Goal: Task Accomplishment & Management: Manage account settings

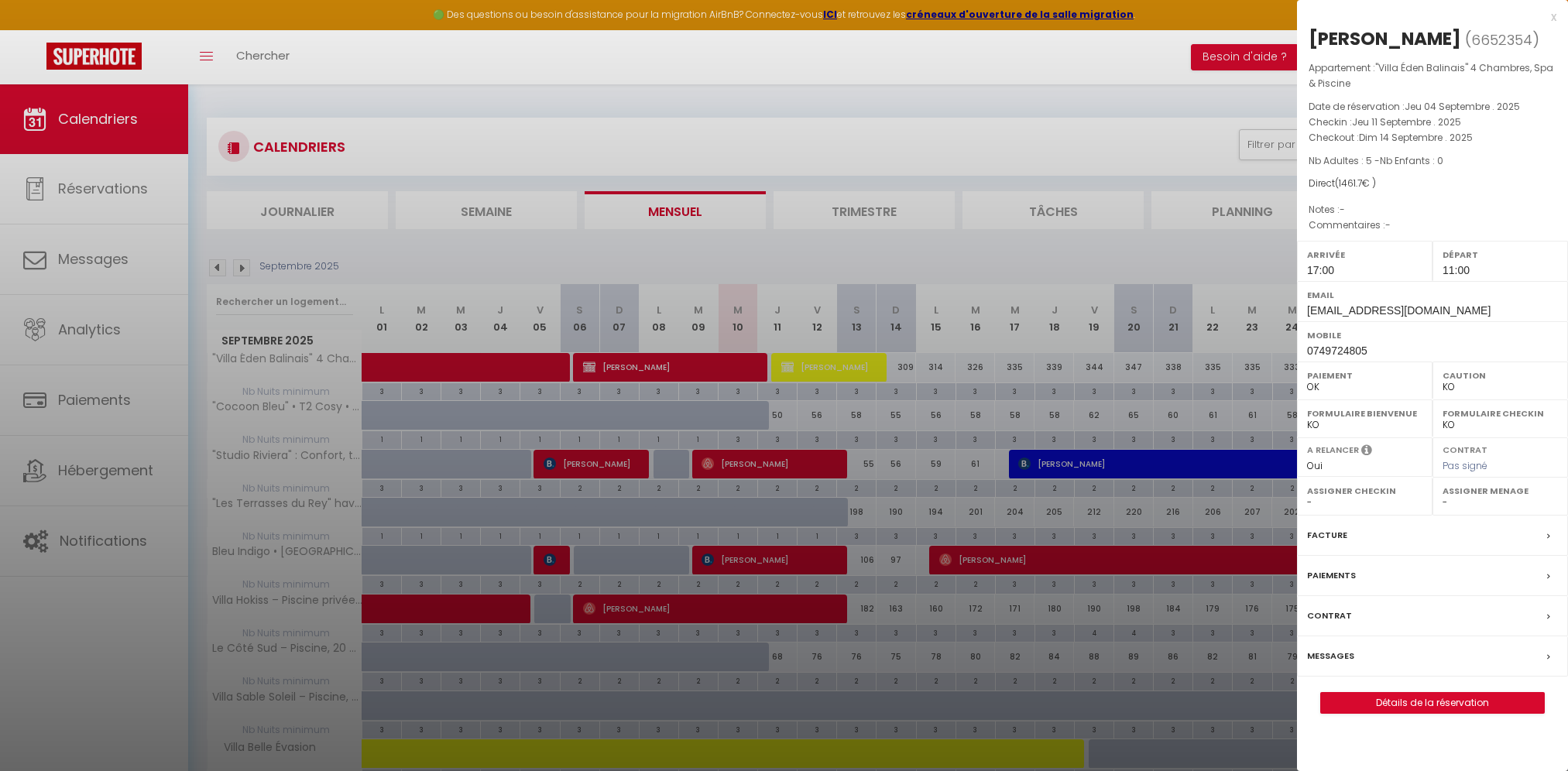
select select "KO"
select select "0"
click at [1041, 76] on div at bounding box center [784, 385] width 1568 height 771
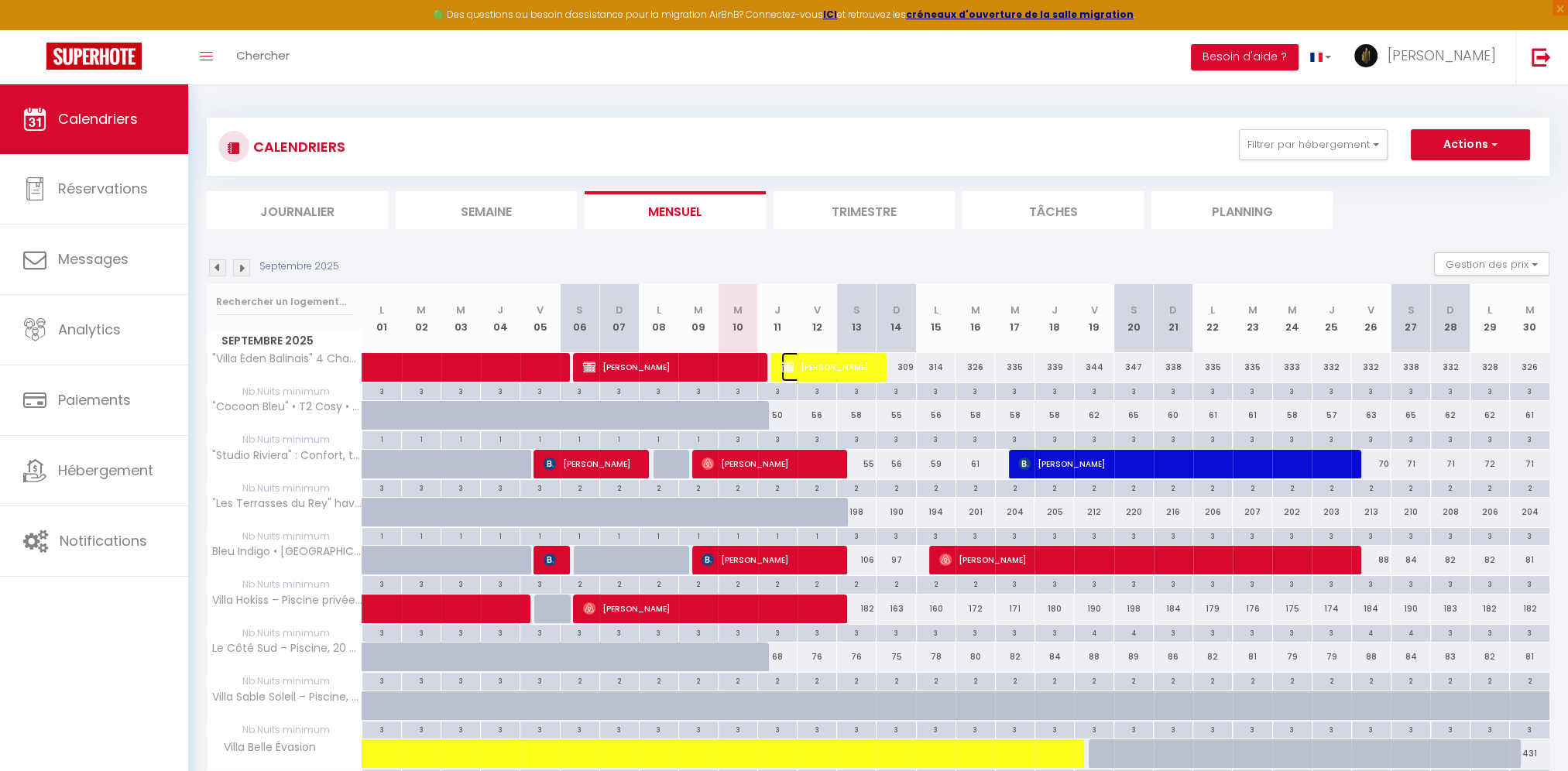
click at [851, 371] on span "[PERSON_NAME]" at bounding box center [827, 366] width 92 height 29
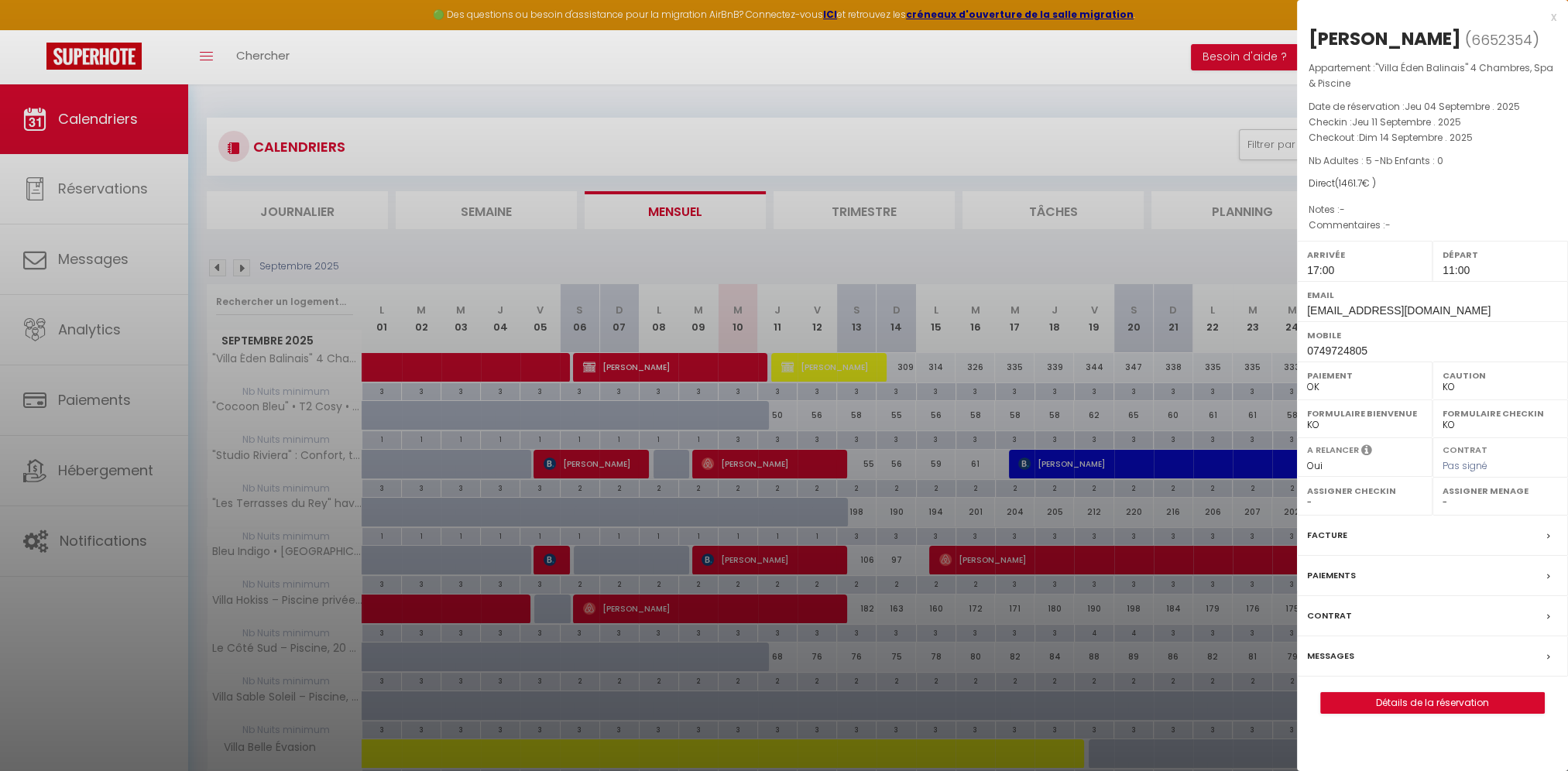
click at [1356, 654] on div "Messages" at bounding box center [1432, 656] width 271 height 40
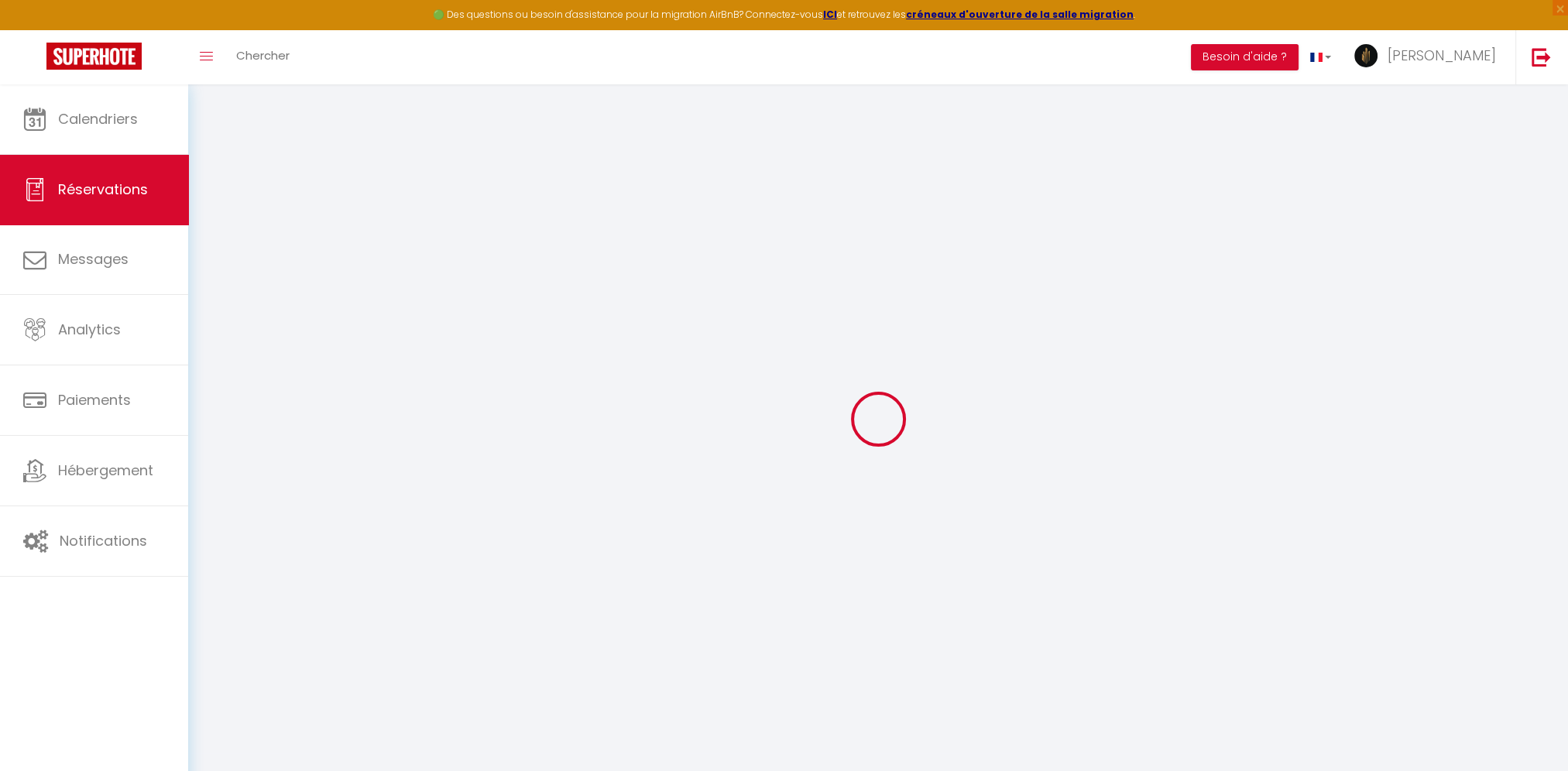
select select
checkbox input "false"
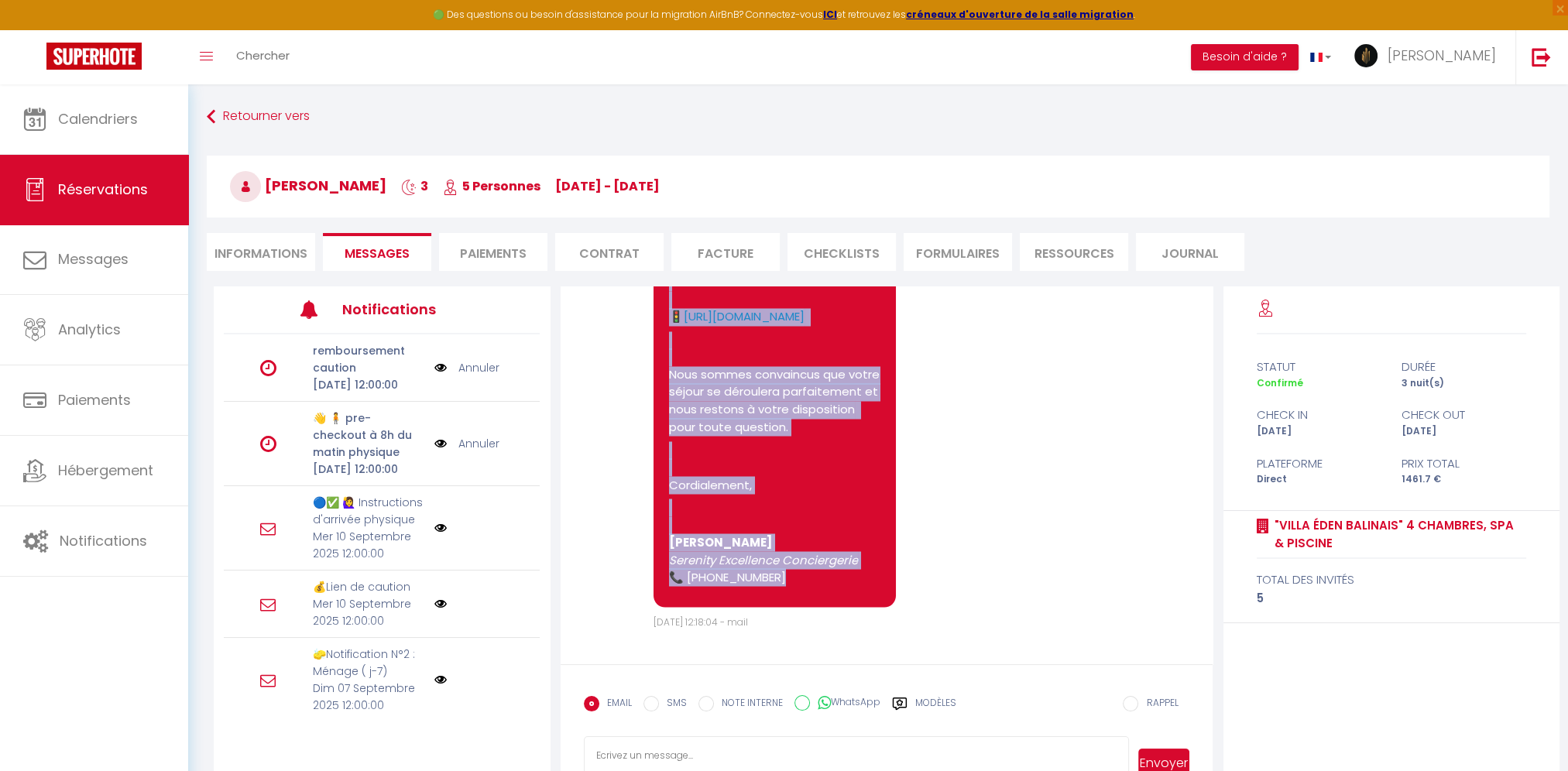
scroll to position [4183, 0]
drag, startPoint x: 664, startPoint y: 331, endPoint x: 793, endPoint y: 594, distance: 292.9
click at [793, 594] on div "Bonjour [PERSON_NAME] 💫, Nous sommes ravis de vous accueillir ! 👮‍♂️ Afin de pr…" at bounding box center [774, 138] width 242 height 939
copy pre "Bonjour [PERSON_NAME] 💫, Nous sommes ravis de vous accueillir ! 👮‍♂️ Afin de pr…"
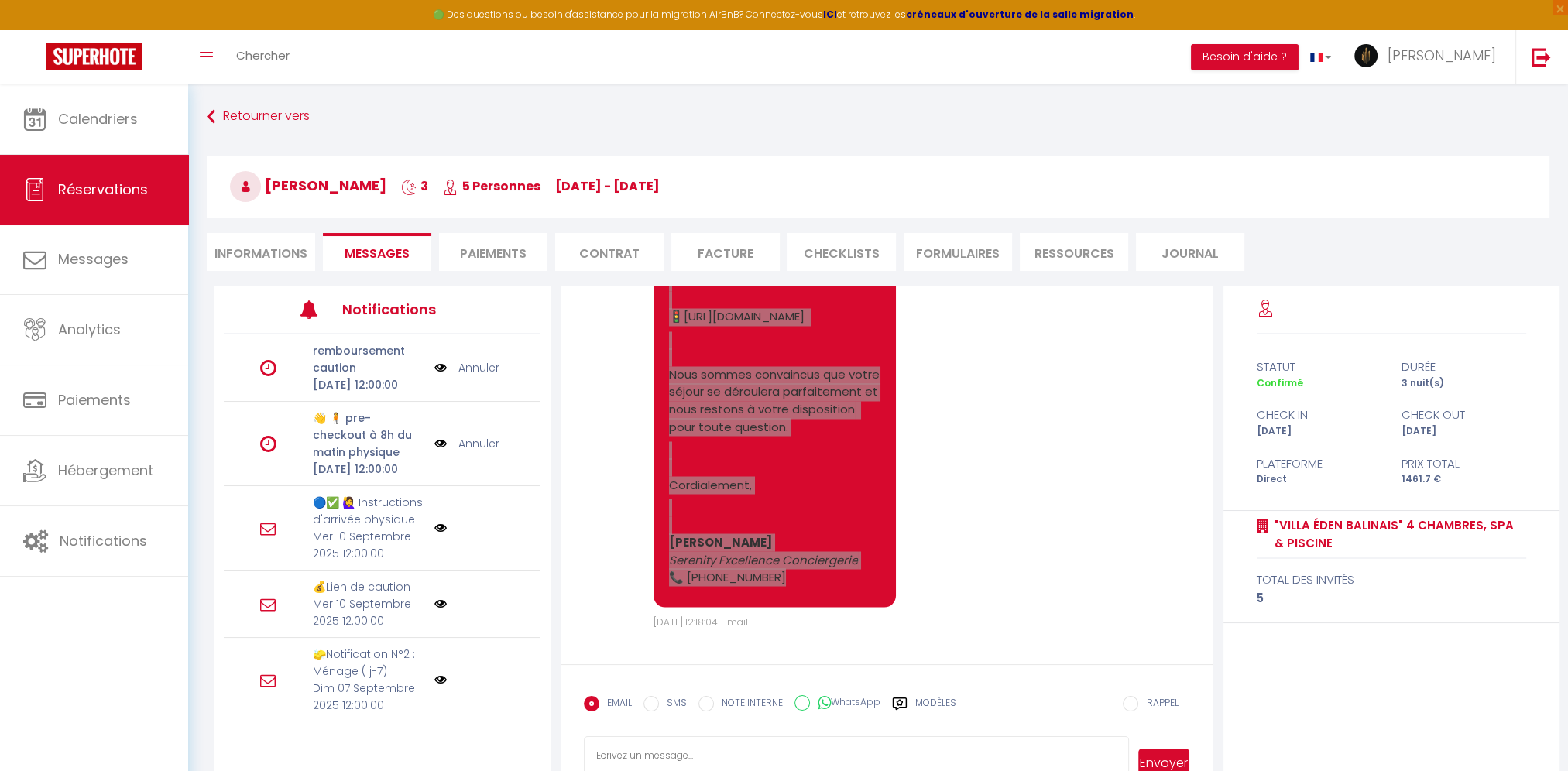
scroll to position [77, 0]
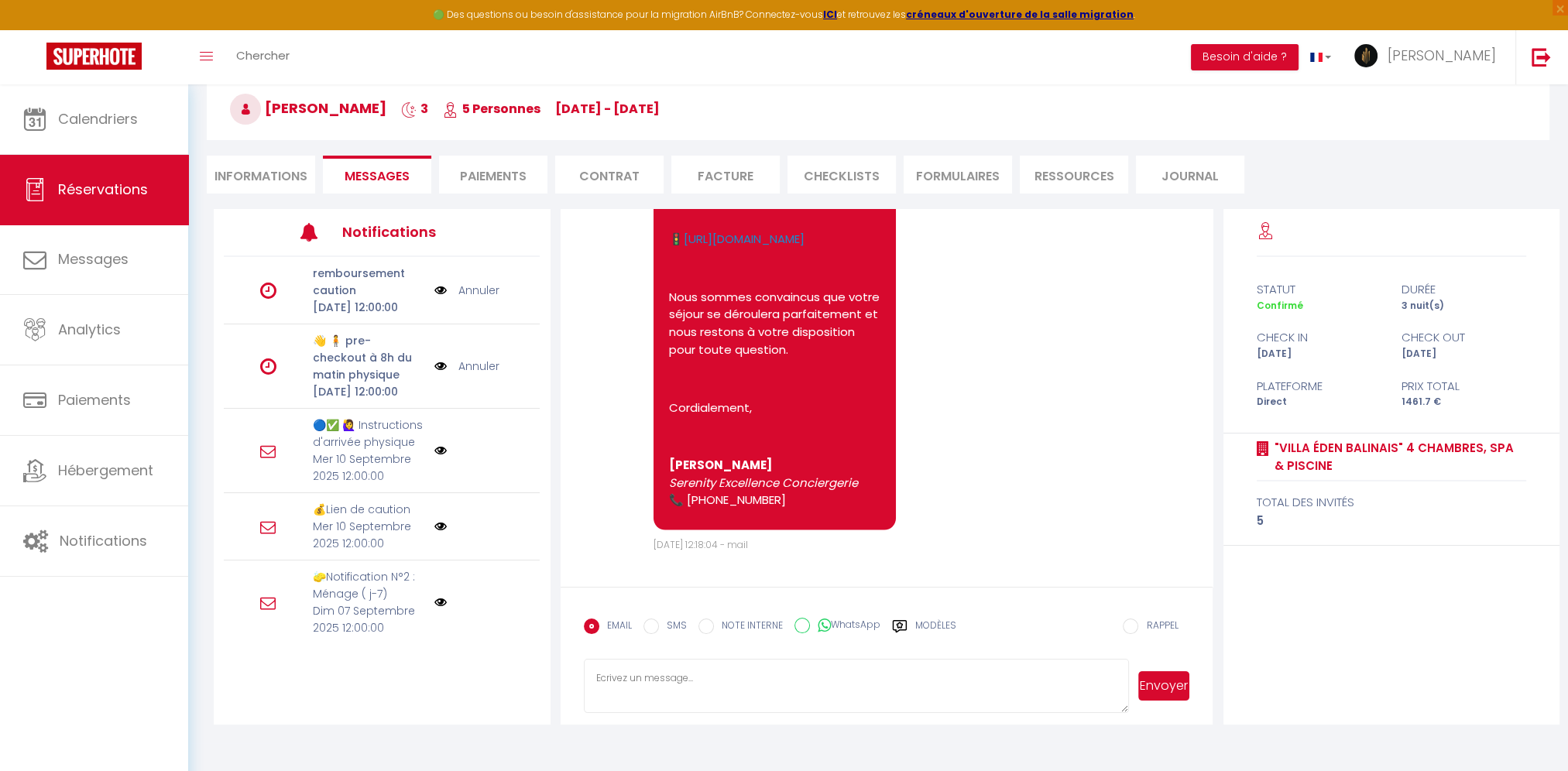
drag, startPoint x: 1459, startPoint y: 654, endPoint x: 1449, endPoint y: 650, distance: 10.8
click at [1459, 654] on div "statut durée Confirmé 3 nuit(s) check in check out [DATE] [DATE] Plateforme Pri…" at bounding box center [1392, 467] width 337 height 515
click at [258, 177] on li "Informations" at bounding box center [261, 174] width 108 height 38
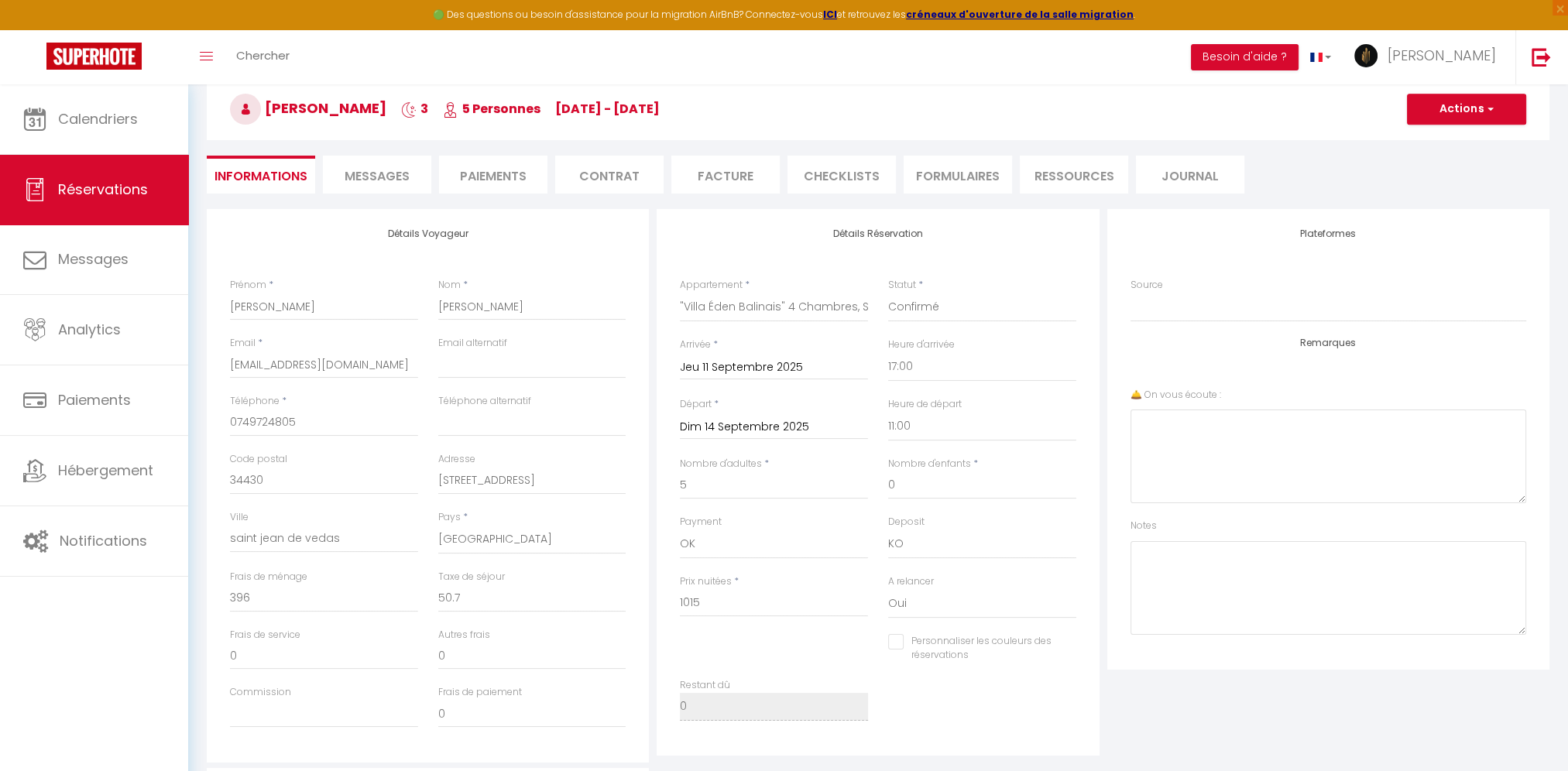
checkbox input "false"
click at [387, 170] on span "Messages" at bounding box center [376, 176] width 65 height 18
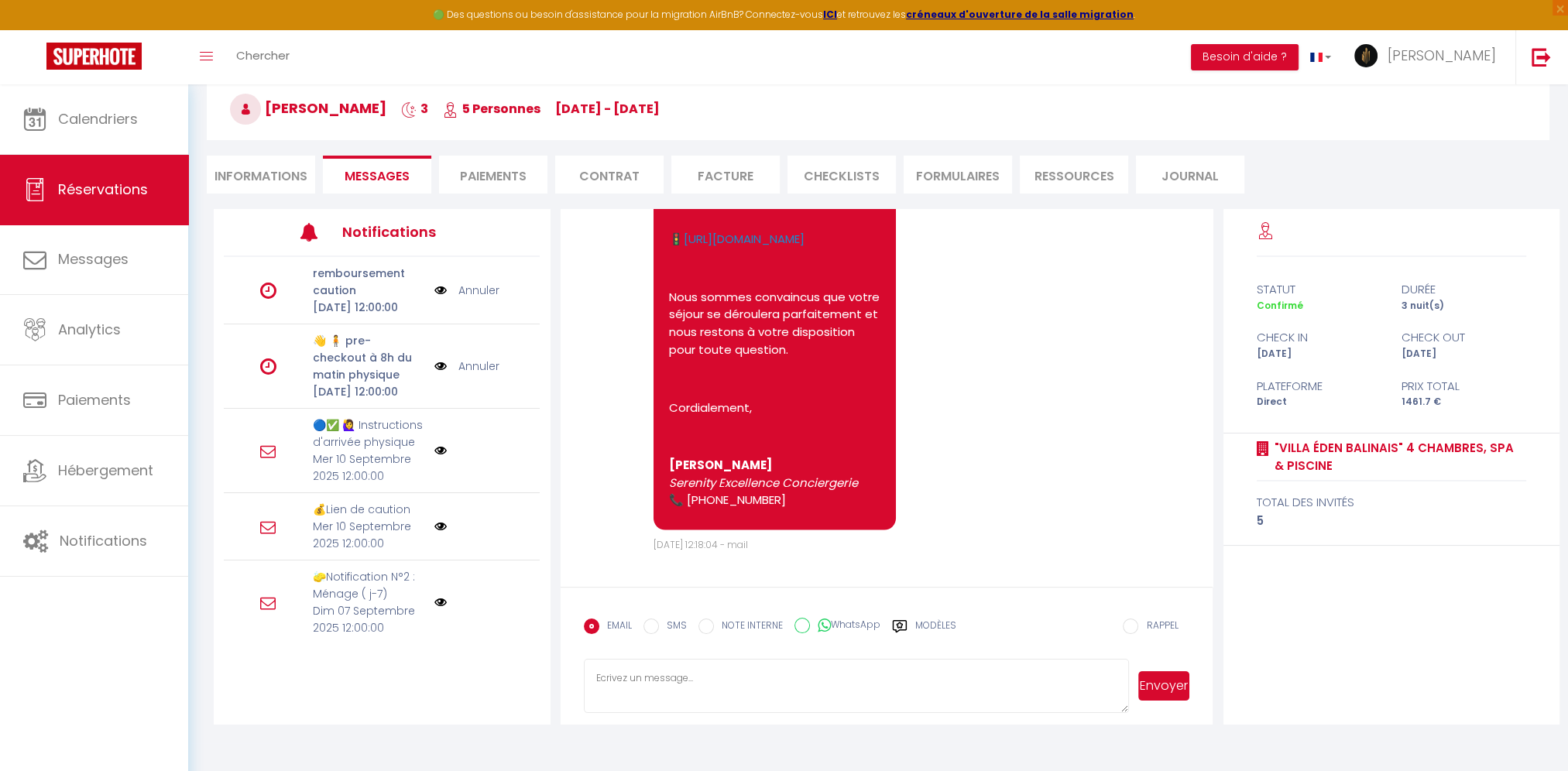
click at [809, 688] on textarea at bounding box center [856, 686] width 546 height 54
click at [291, 172] on li "Informations" at bounding box center [261, 174] width 108 height 38
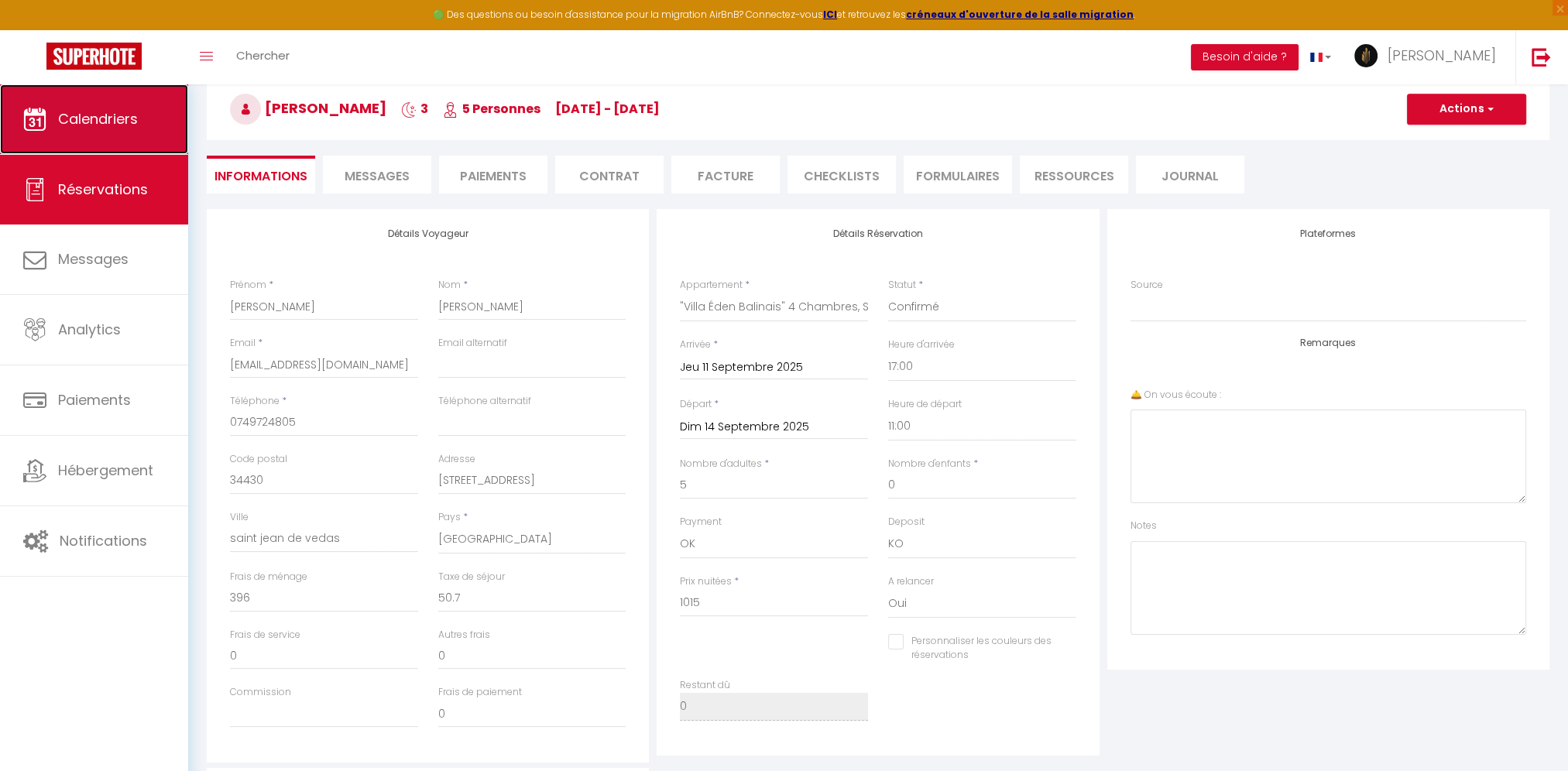
checkbox input "false"
click at [107, 106] on link "Calendriers" at bounding box center [94, 119] width 188 height 70
